Goal: Task Accomplishment & Management: Manage account settings

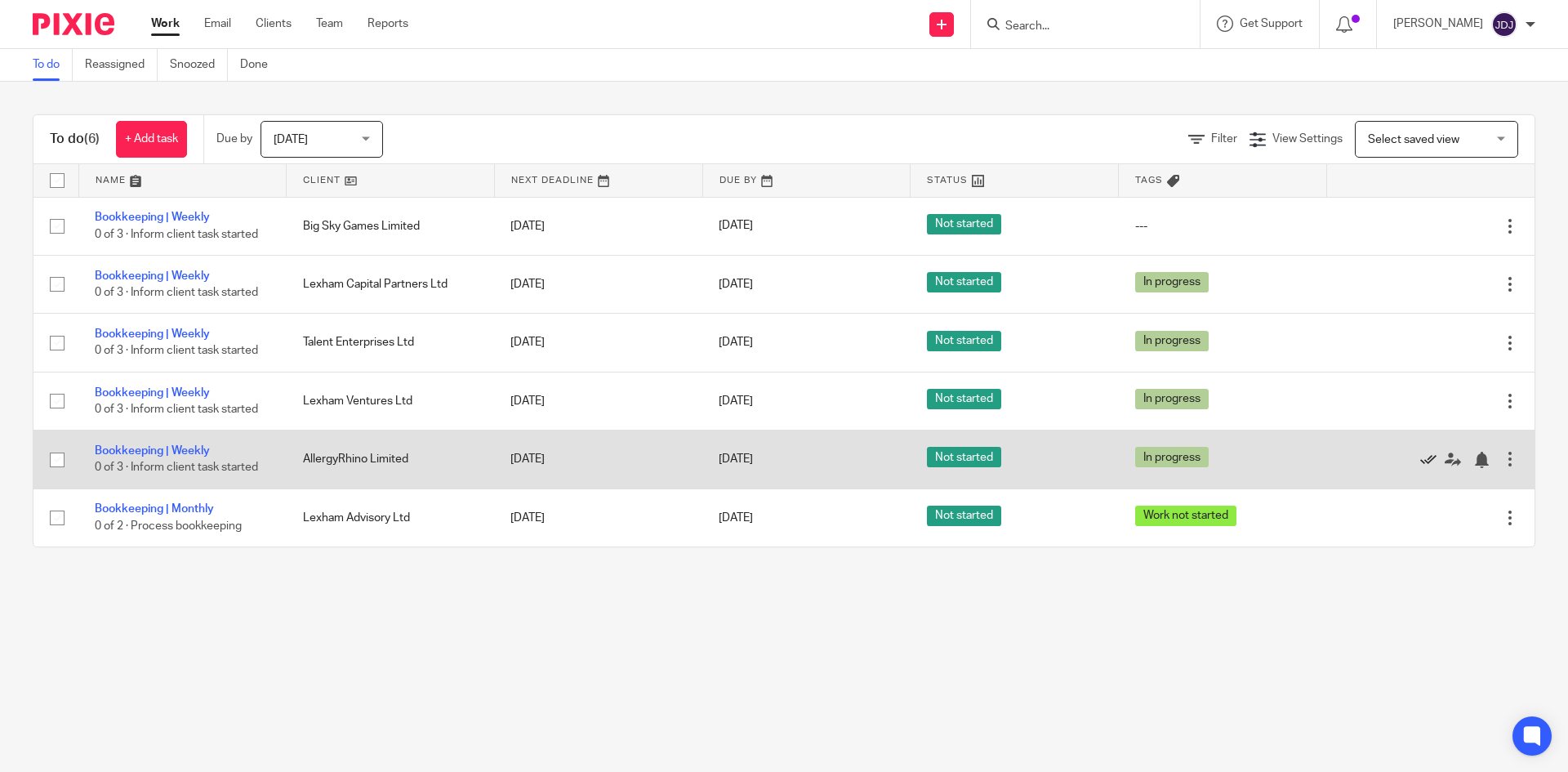
click at [1420, 459] on icon at bounding box center [1428, 459] width 16 height 16
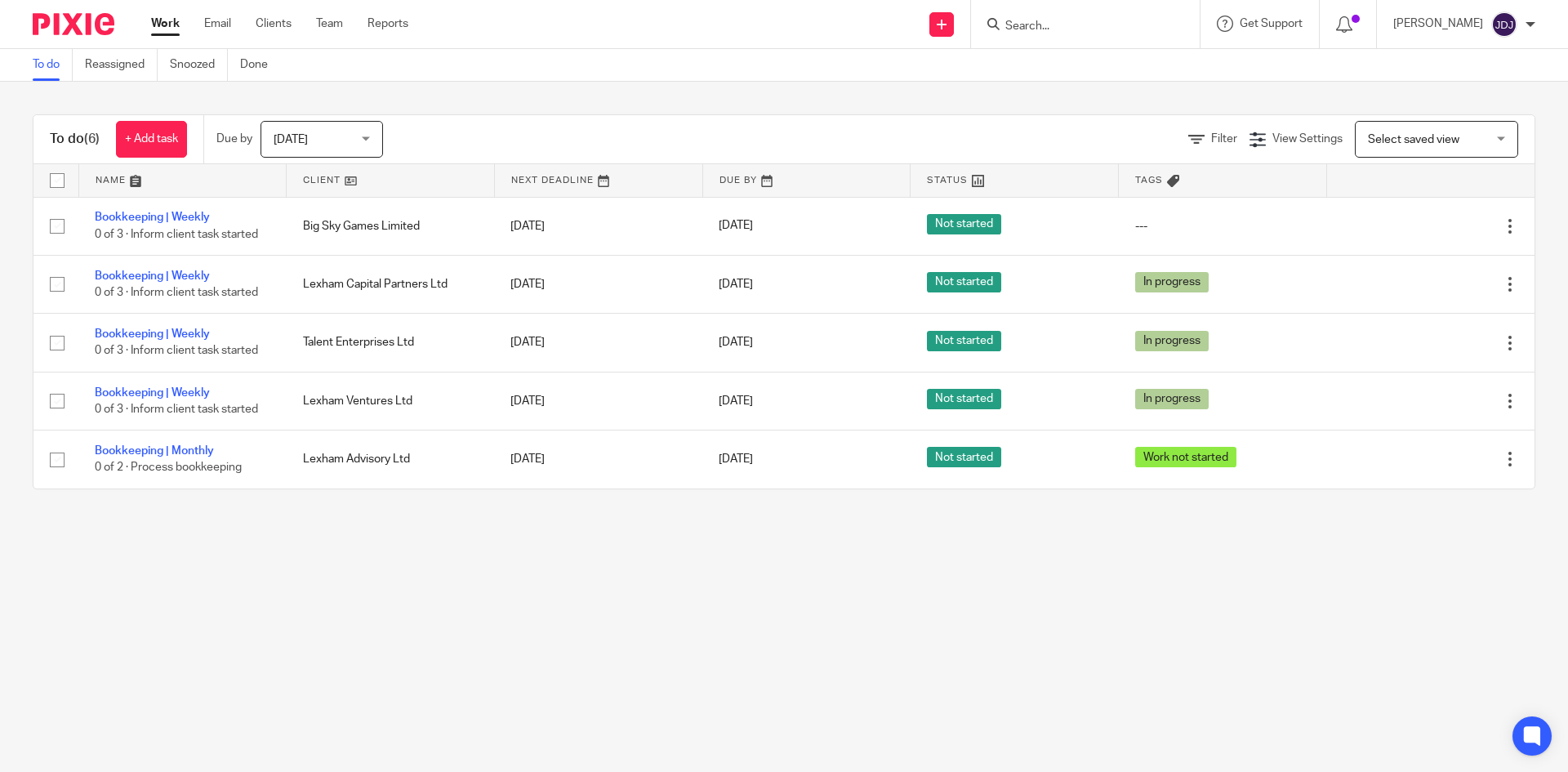
click at [161, 31] on link "Work" at bounding box center [166, 23] width 29 height 16
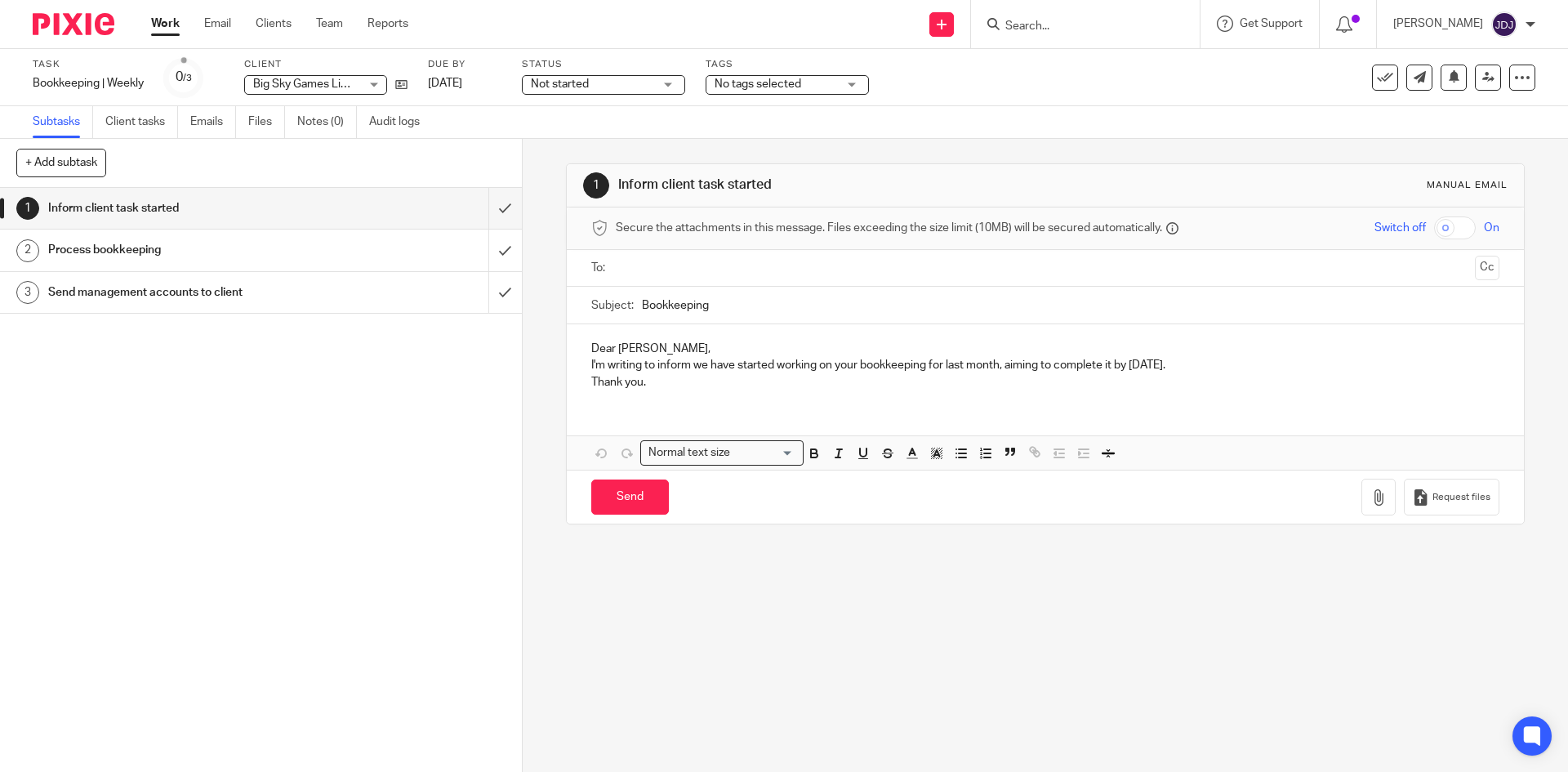
click at [377, 76] on div "Big Sky Games Limited Big Sky Games Limited" at bounding box center [316, 85] width 143 height 20
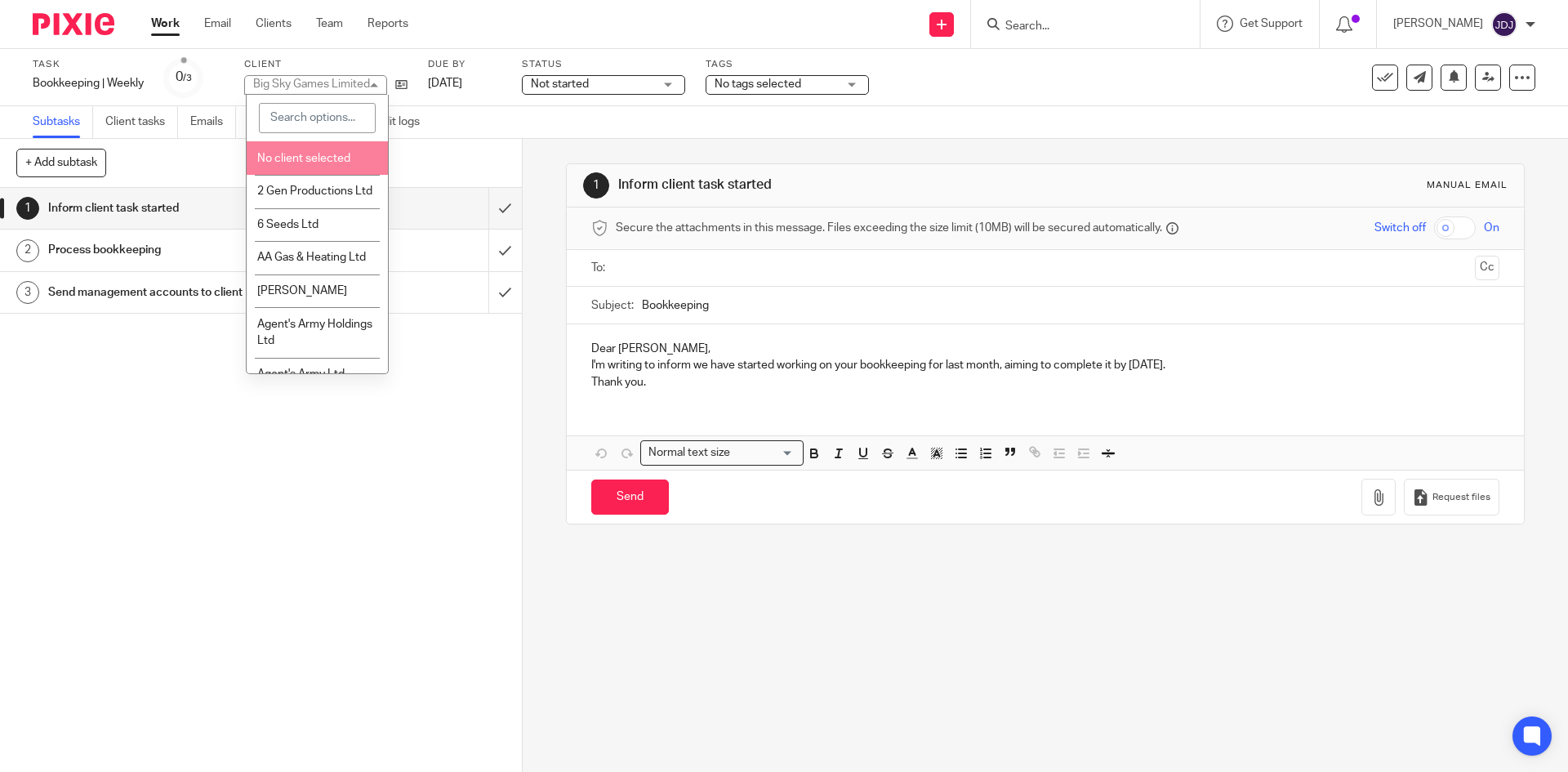
click at [315, 124] on input "search" at bounding box center [317, 118] width 117 height 31
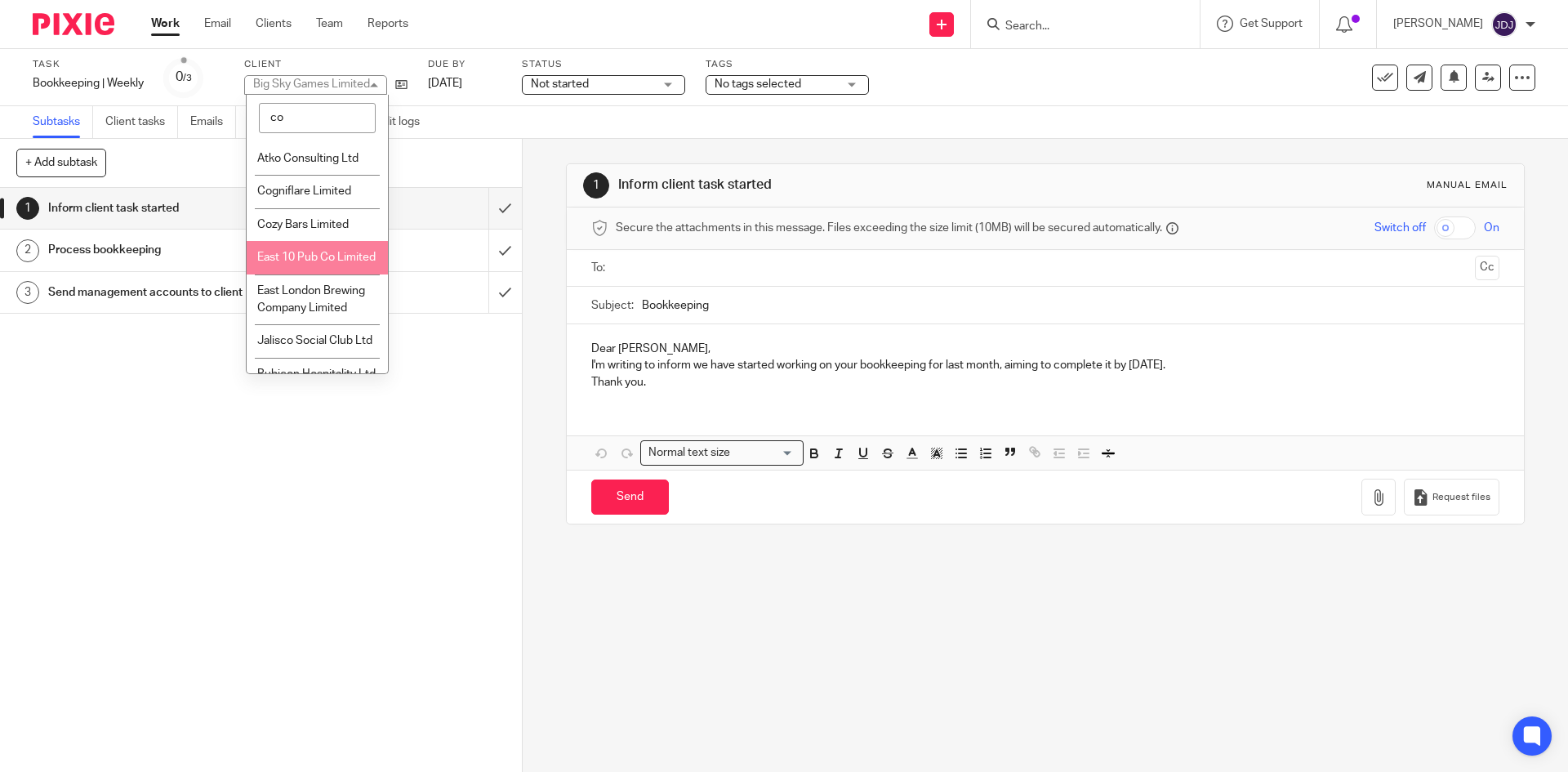
type input "co"
click at [323, 267] on li "East 10 Pub Co Limited" at bounding box center [317, 257] width 141 height 33
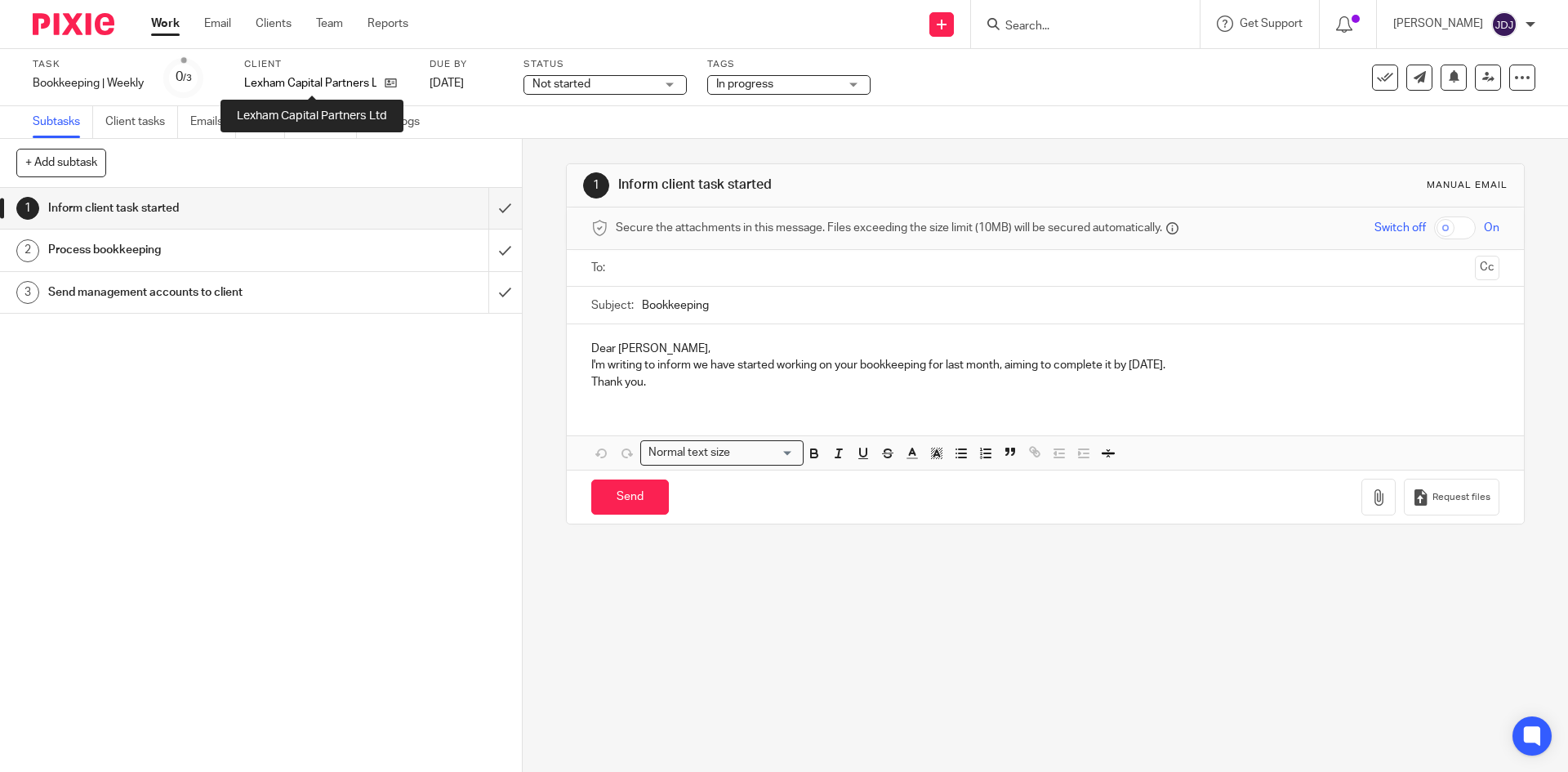
click at [325, 84] on p "Lexham Capital Partners Ltd" at bounding box center [310, 83] width 132 height 16
click at [1518, 81] on div at bounding box center [1522, 77] width 26 height 26
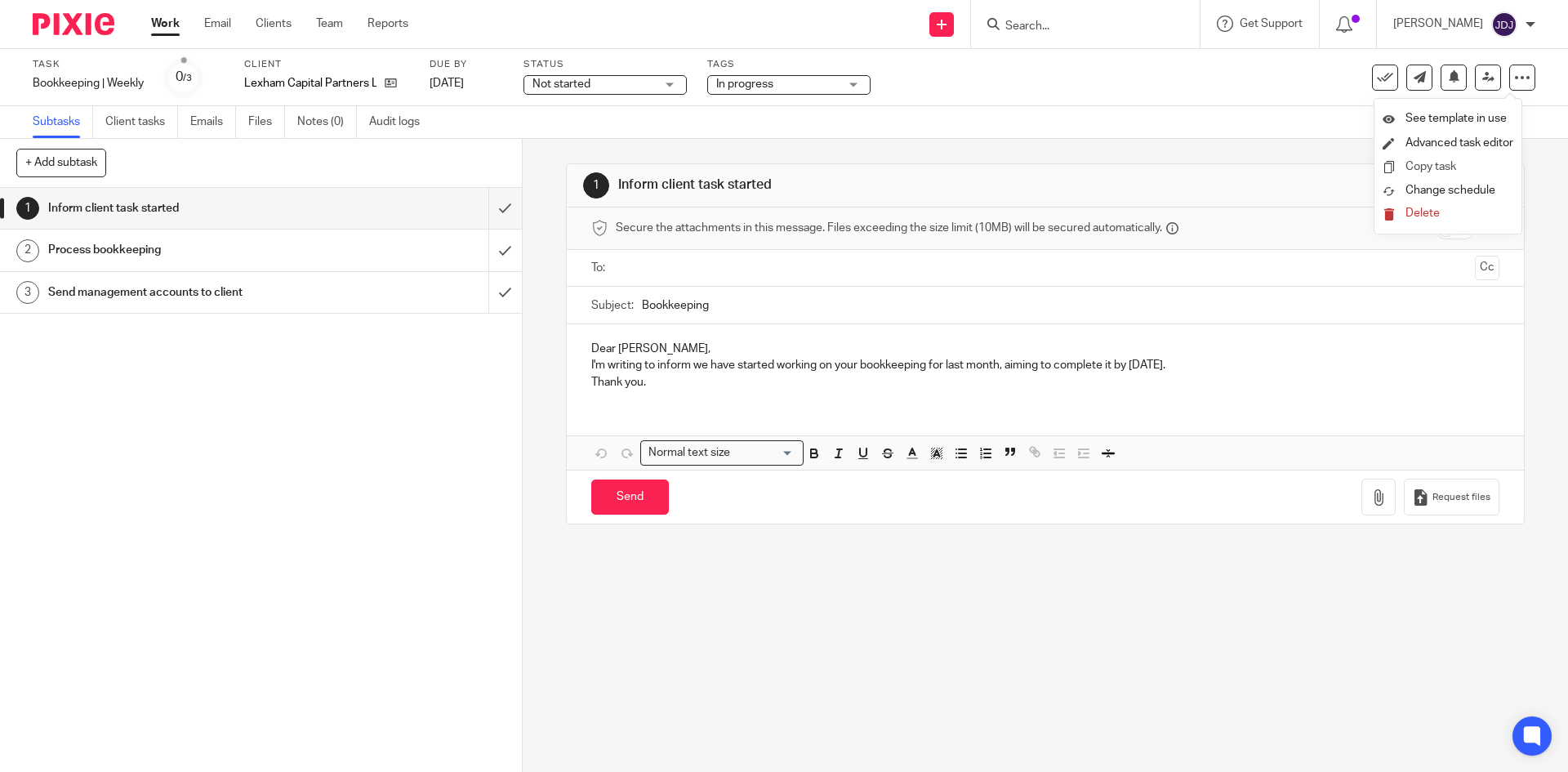
click at [1453, 169] on link "Copy task" at bounding box center [1431, 167] width 50 height 11
click at [1515, 78] on icon at bounding box center [1522, 77] width 16 height 16
click at [1453, 159] on li "Copy task" at bounding box center [1448, 167] width 130 height 24
click at [1419, 168] on link "Copy task" at bounding box center [1431, 167] width 50 height 11
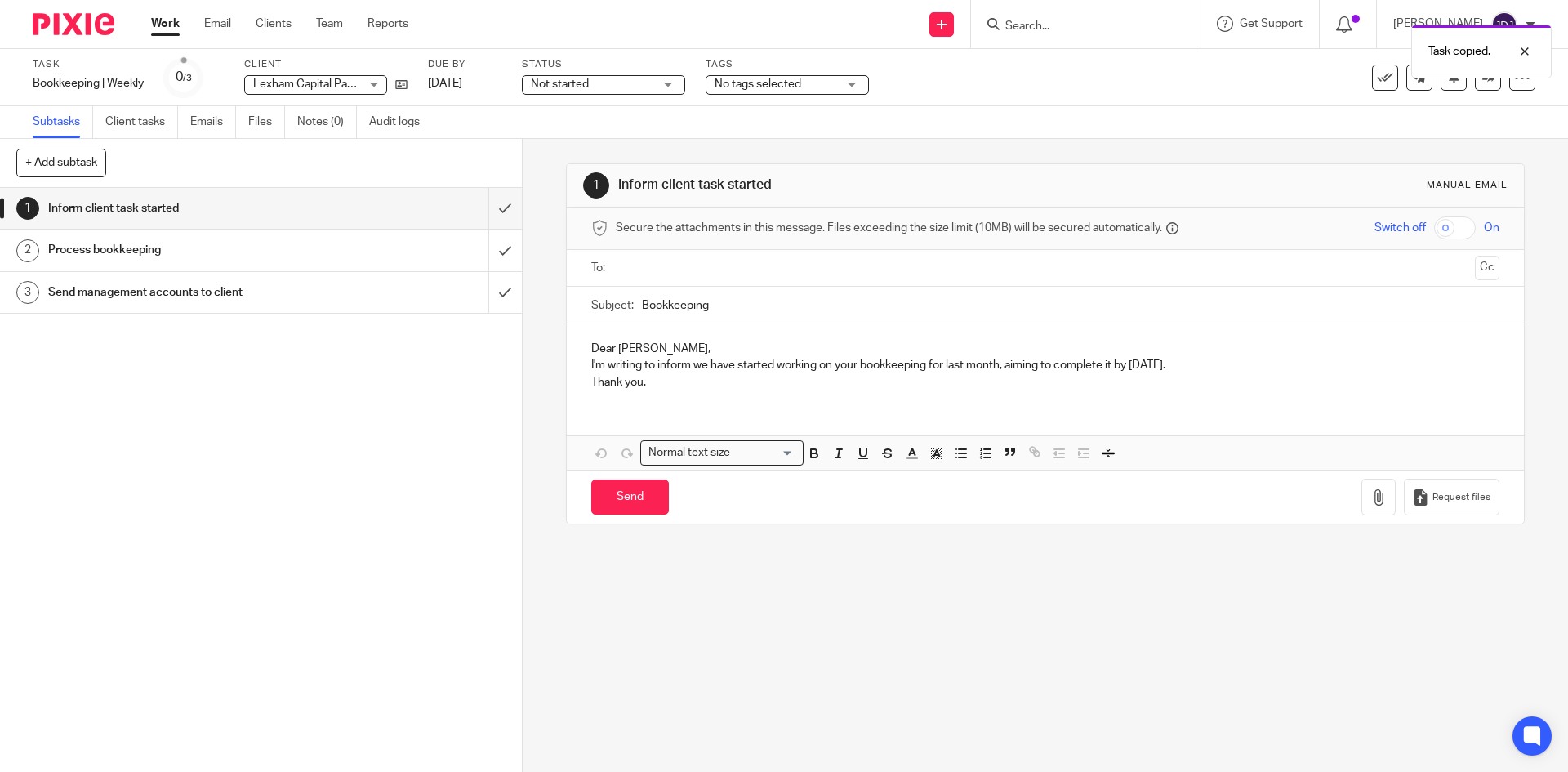
click at [375, 86] on div "Lexham Capital Partners Ltd Lexham Capital Partners Ltd" at bounding box center [316, 85] width 143 height 20
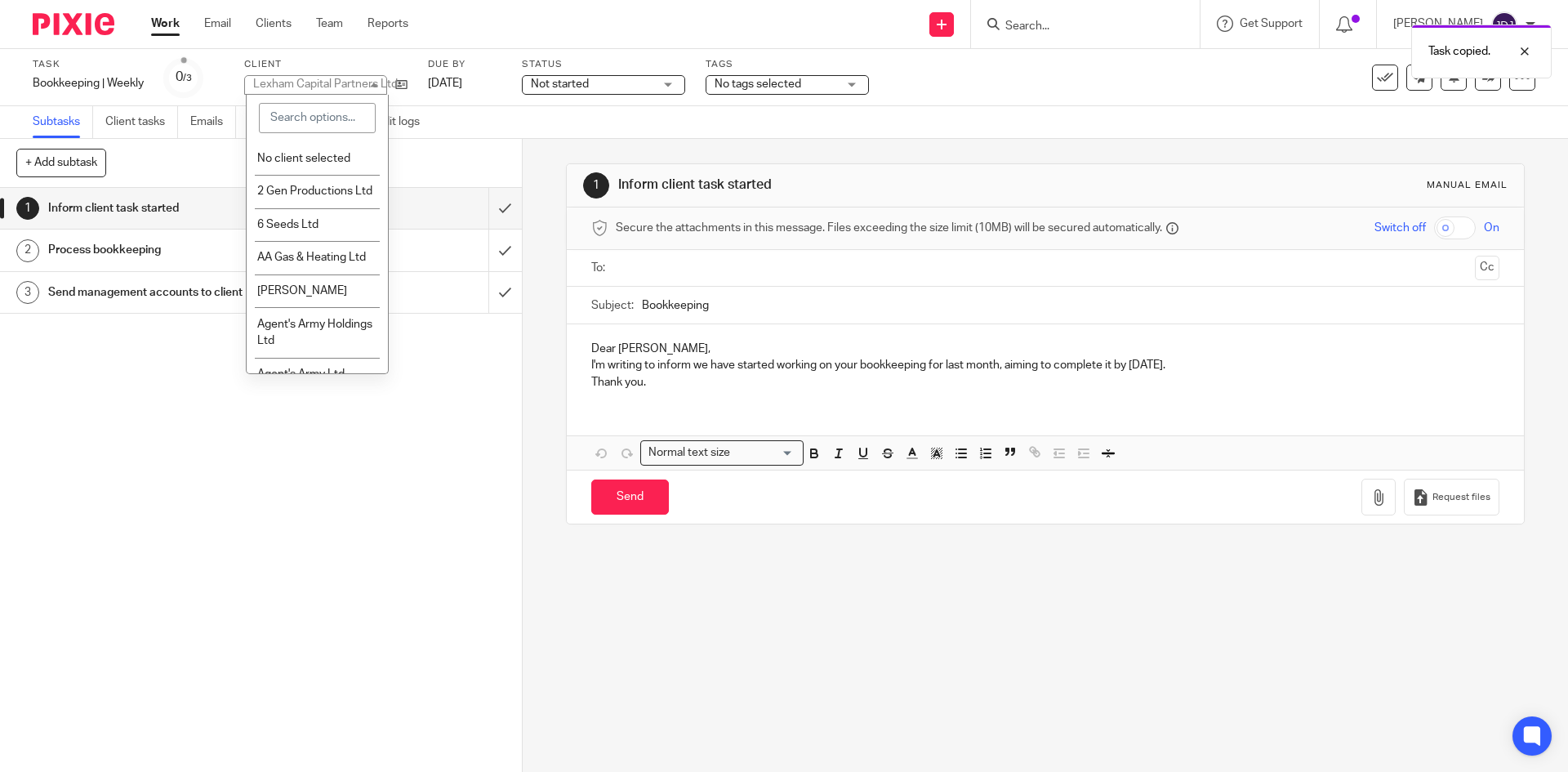
click at [336, 119] on input "search" at bounding box center [317, 118] width 117 height 31
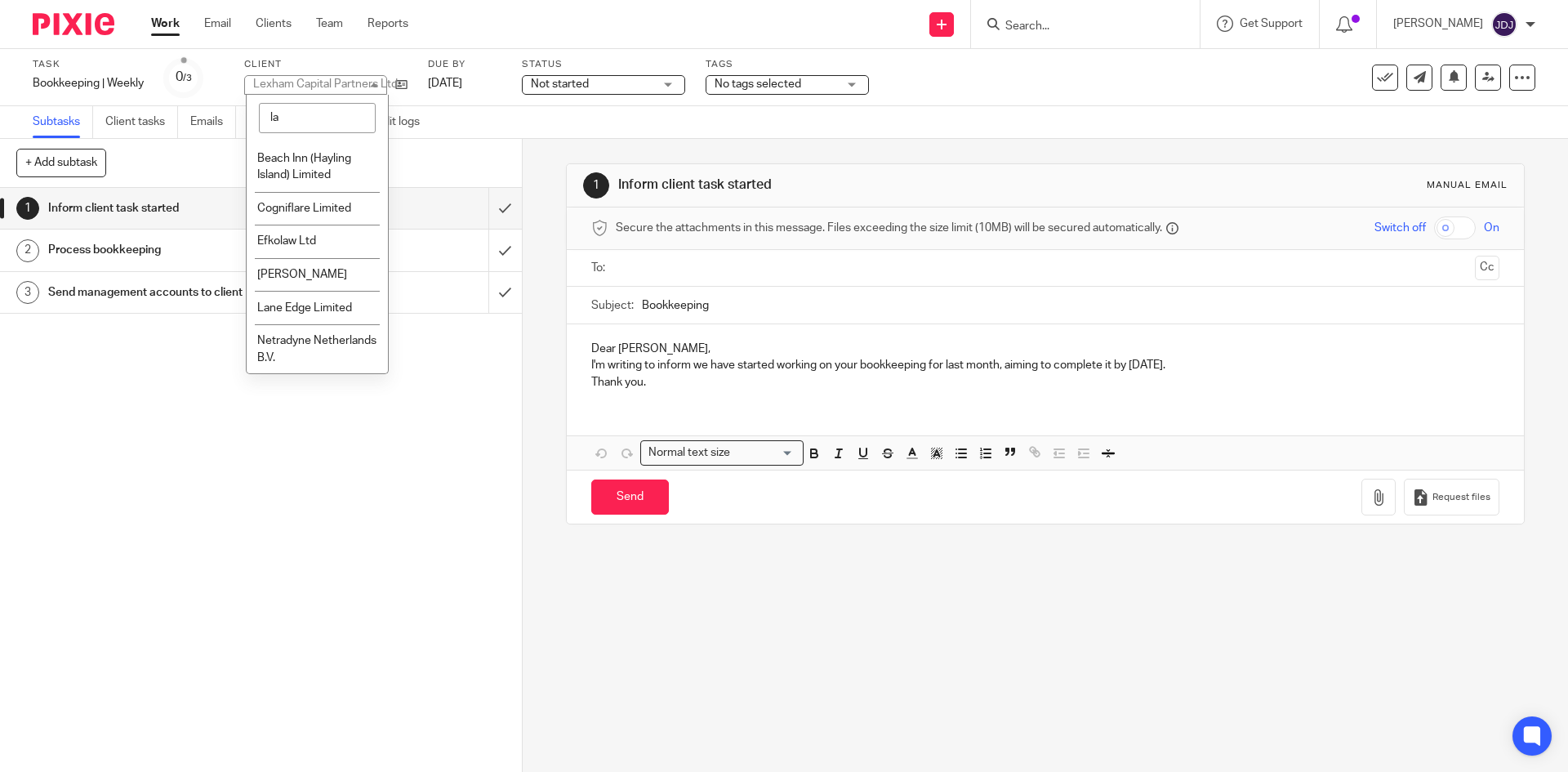
type input "l"
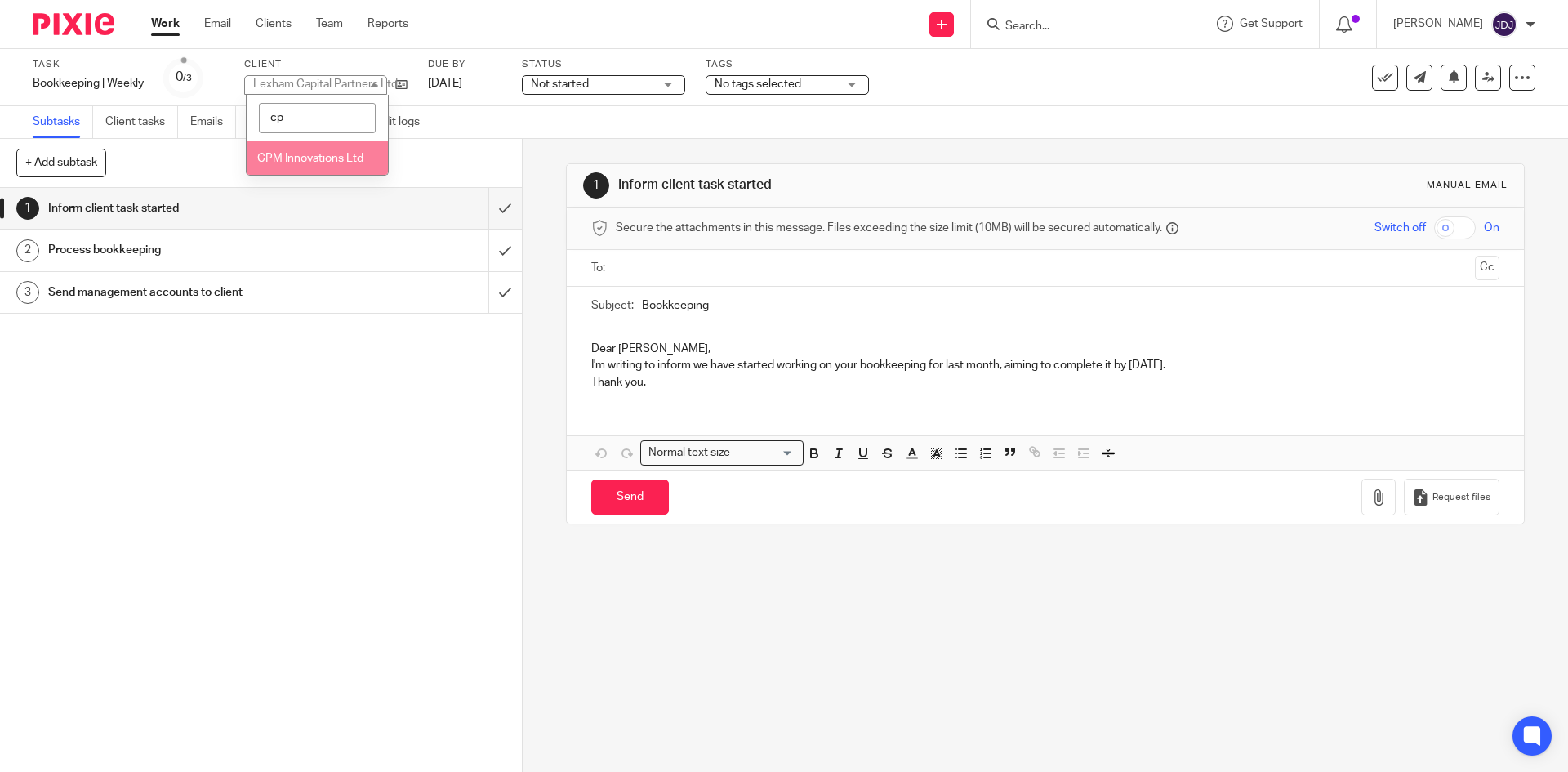
type input "cp"
click at [325, 154] on span "CPM Innovations Ltd" at bounding box center [310, 158] width 107 height 11
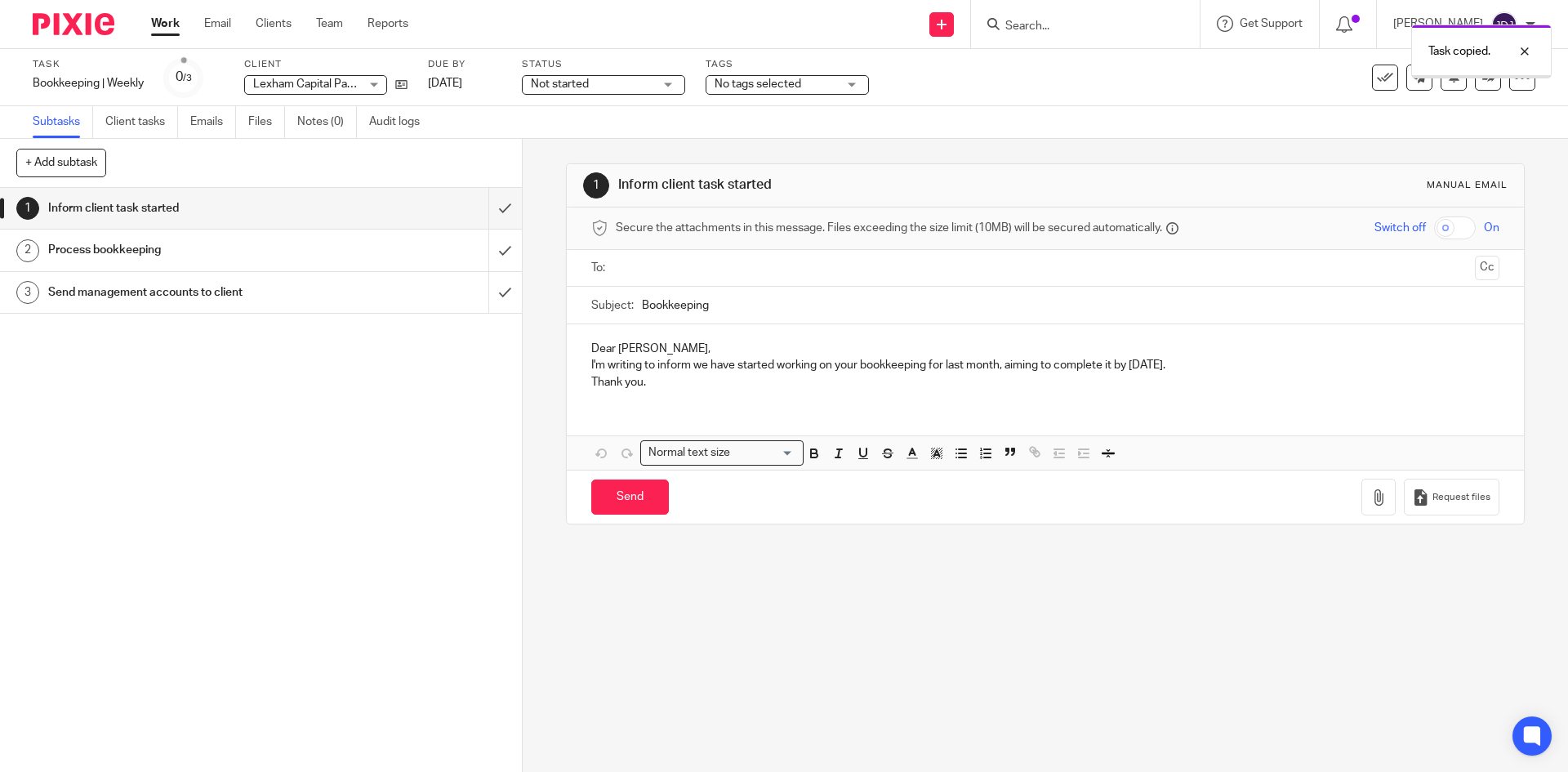
click at [296, 84] on span "Lexham Capital Partners Ltd" at bounding box center [326, 84] width 145 height 11
type input "reel"
click at [299, 175] on li "Reels Casino Slots Ltd" at bounding box center [317, 157] width 141 height 33
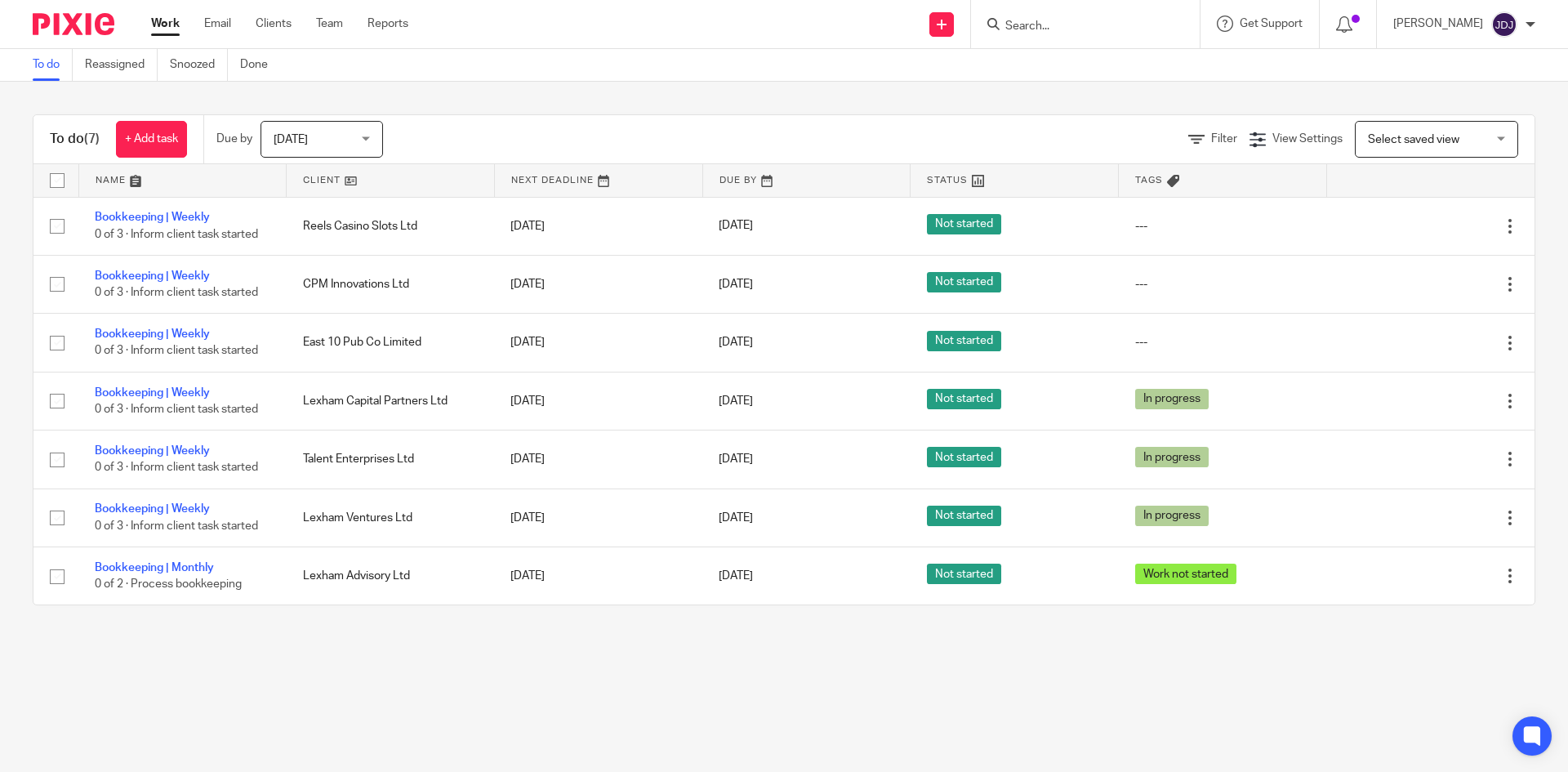
click at [308, 180] on link at bounding box center [390, 180] width 208 height 32
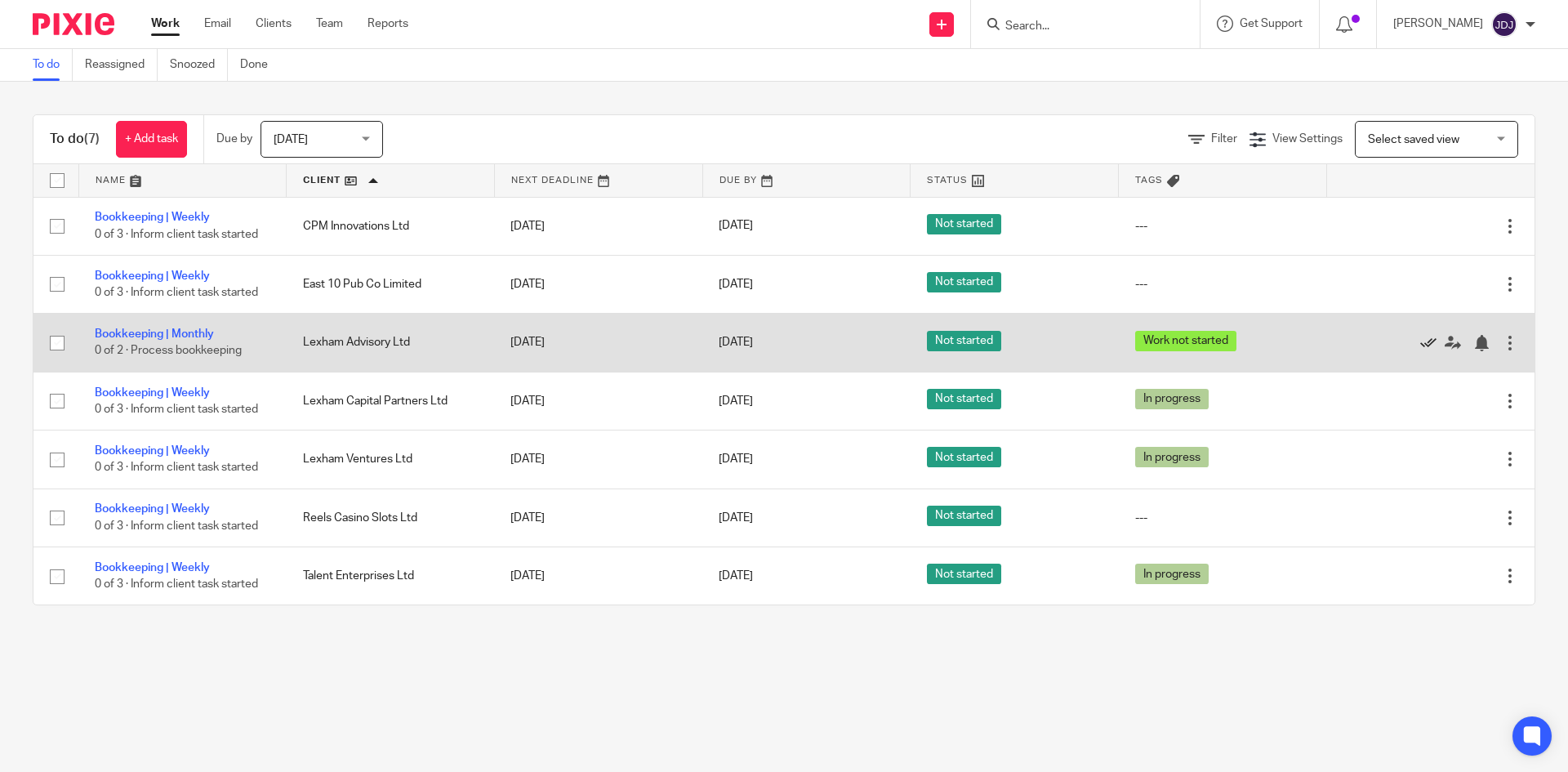
click at [1420, 347] on icon at bounding box center [1428, 343] width 16 height 16
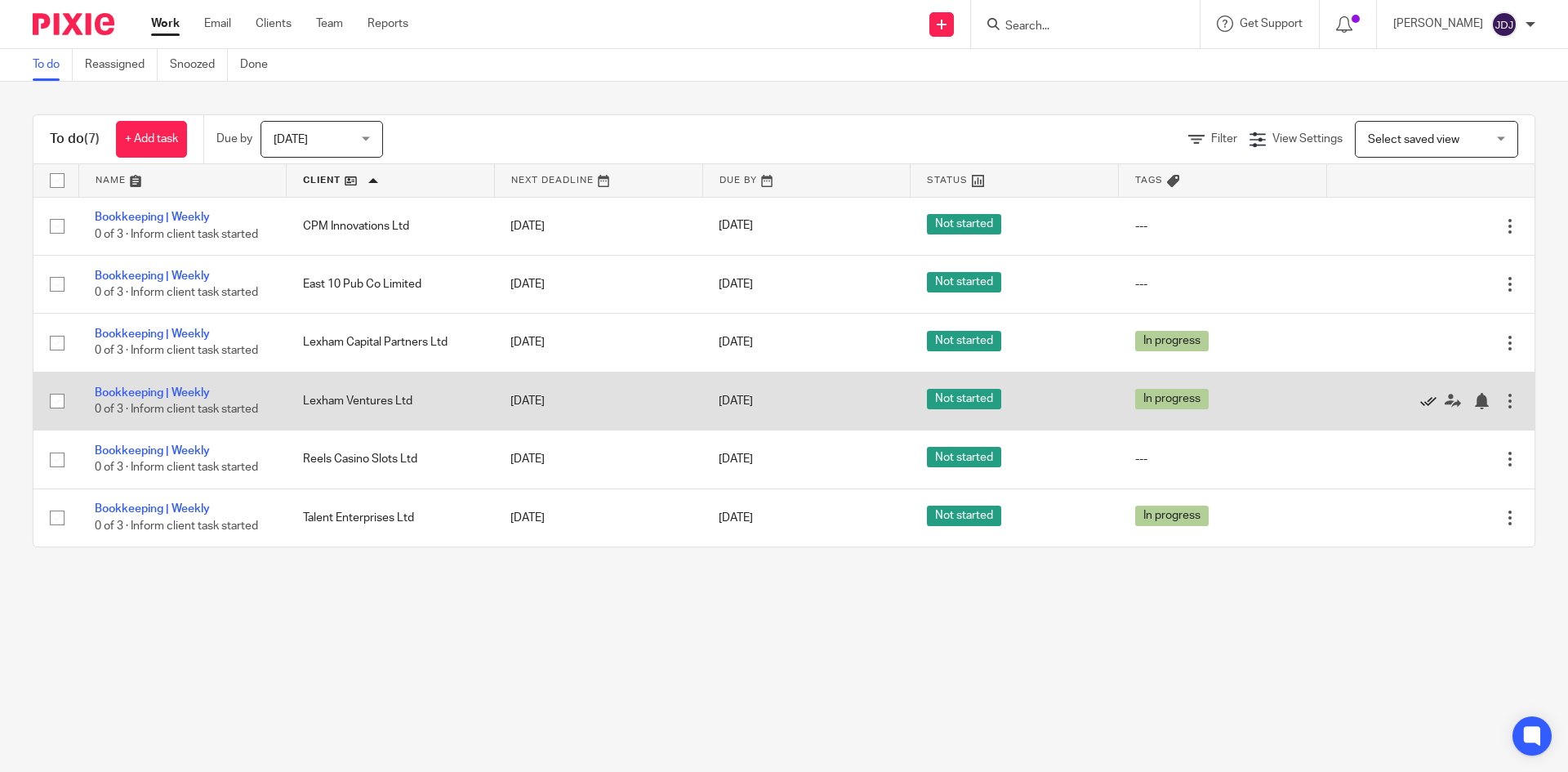
click at [1420, 399] on icon at bounding box center [1428, 401] width 16 height 16
